Goal: Navigation & Orientation: Find specific page/section

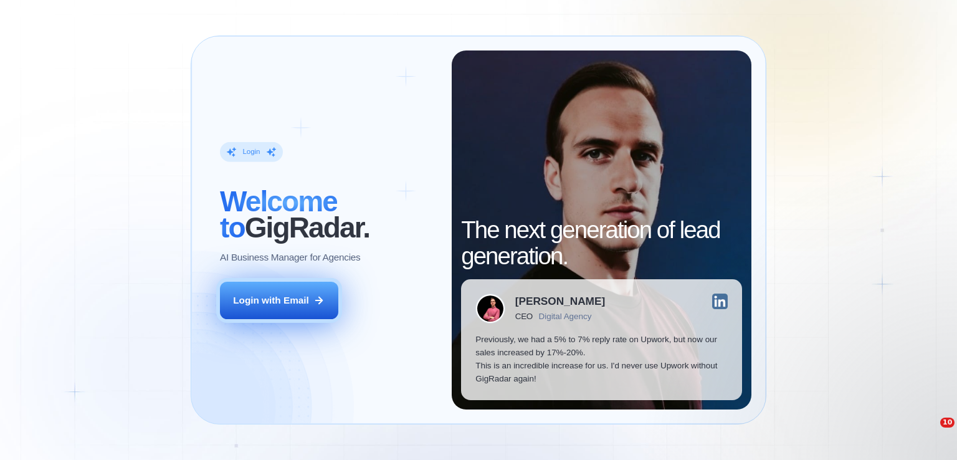
click at [285, 306] on div "Login with Email" at bounding box center [271, 299] width 76 height 13
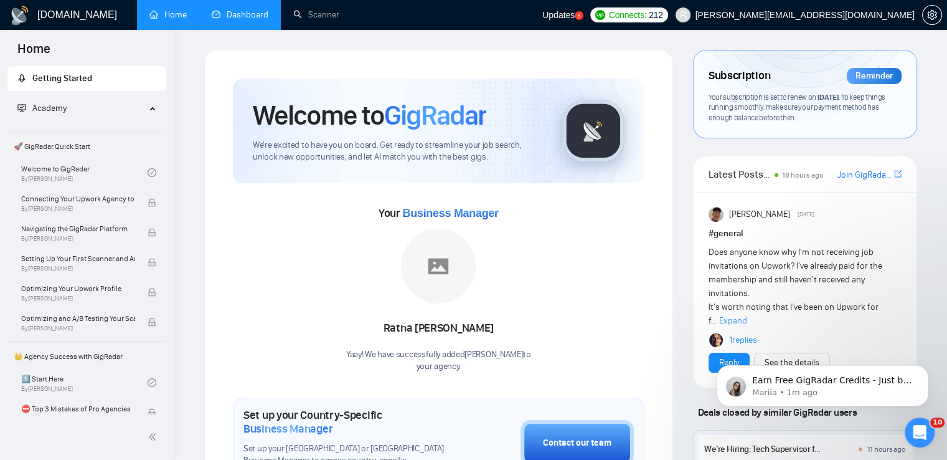
click at [249, 14] on link "Dashboard" at bounding box center [240, 14] width 57 height 11
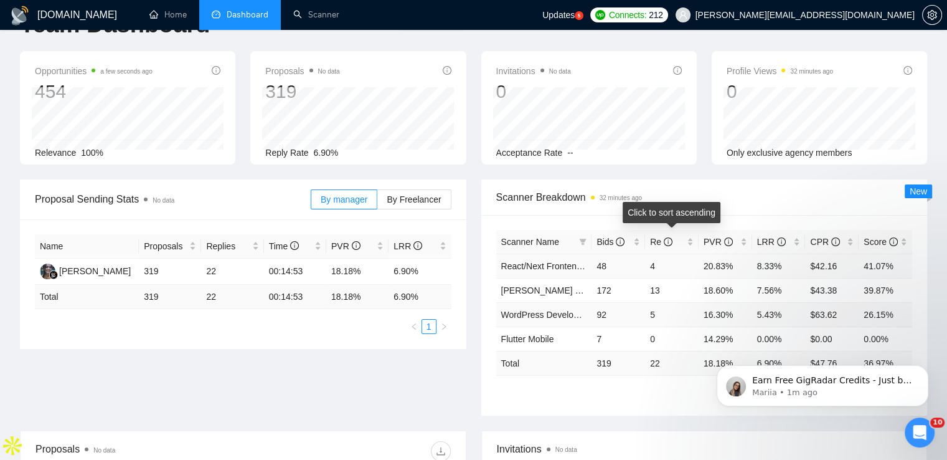
scroll to position [62, 0]
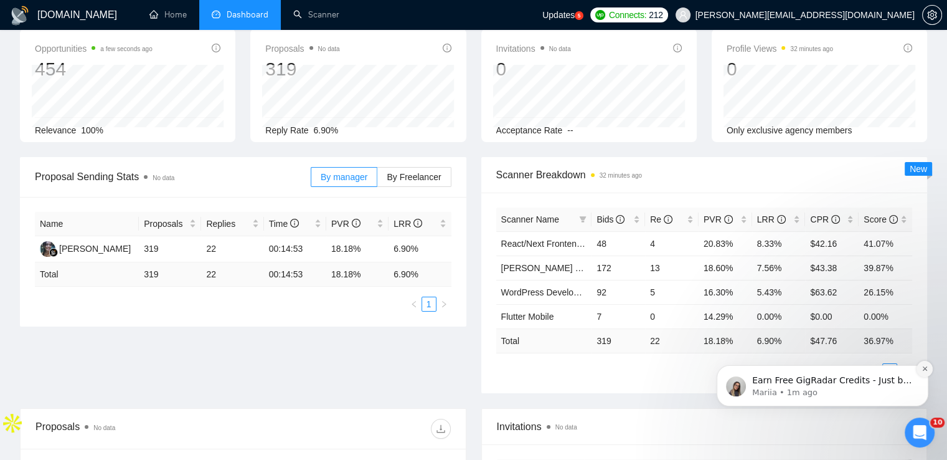
click at [926, 366] on icon "Dismiss notification" at bounding box center [925, 368] width 7 height 7
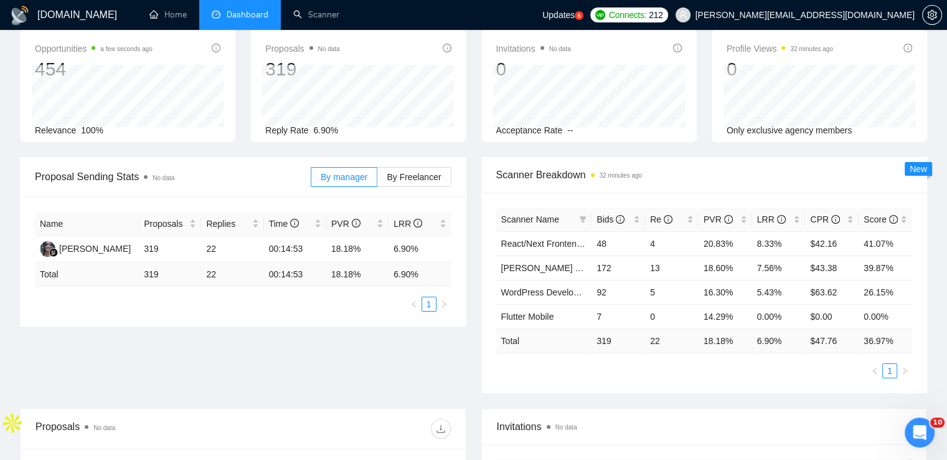
scroll to position [0, 0]
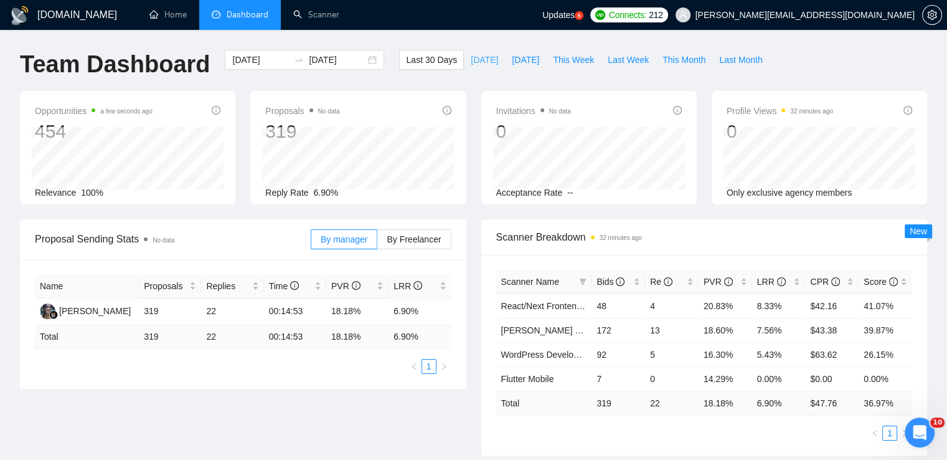
click at [471, 59] on span "Today" at bounding box center [484, 60] width 27 height 14
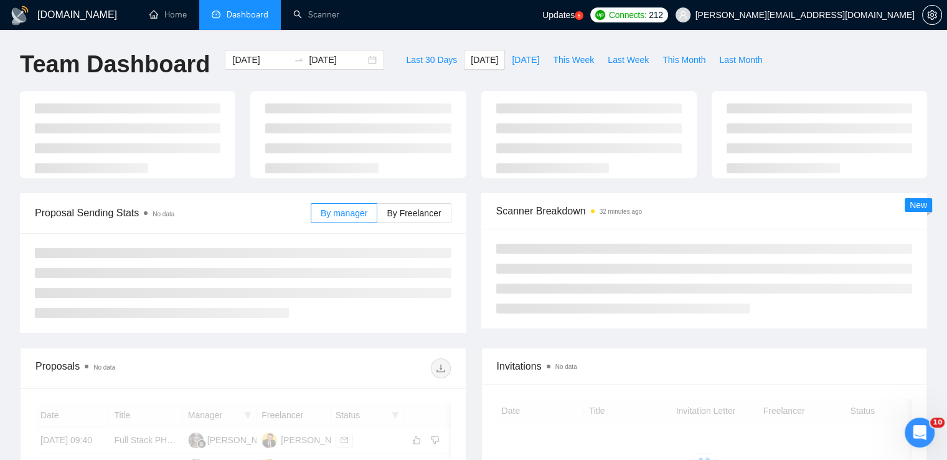
type input "2025-08-11"
